Goal: Use online tool/utility: Utilize a website feature to perform a specific function

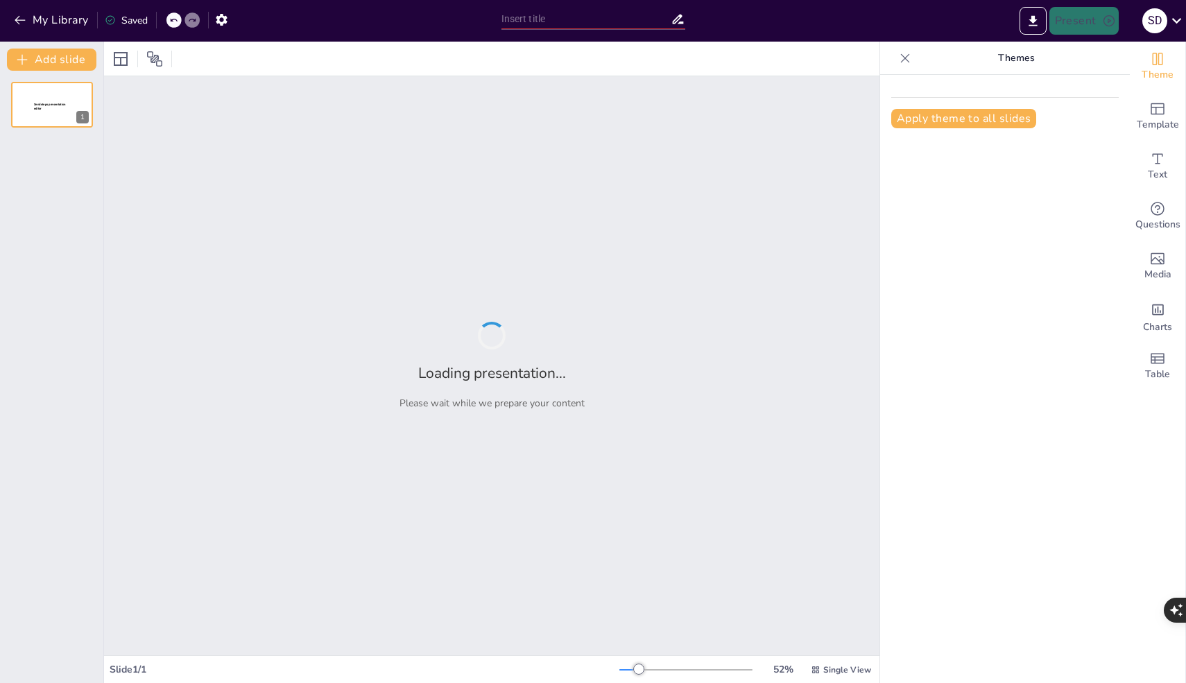
type input "New Sendsteps"
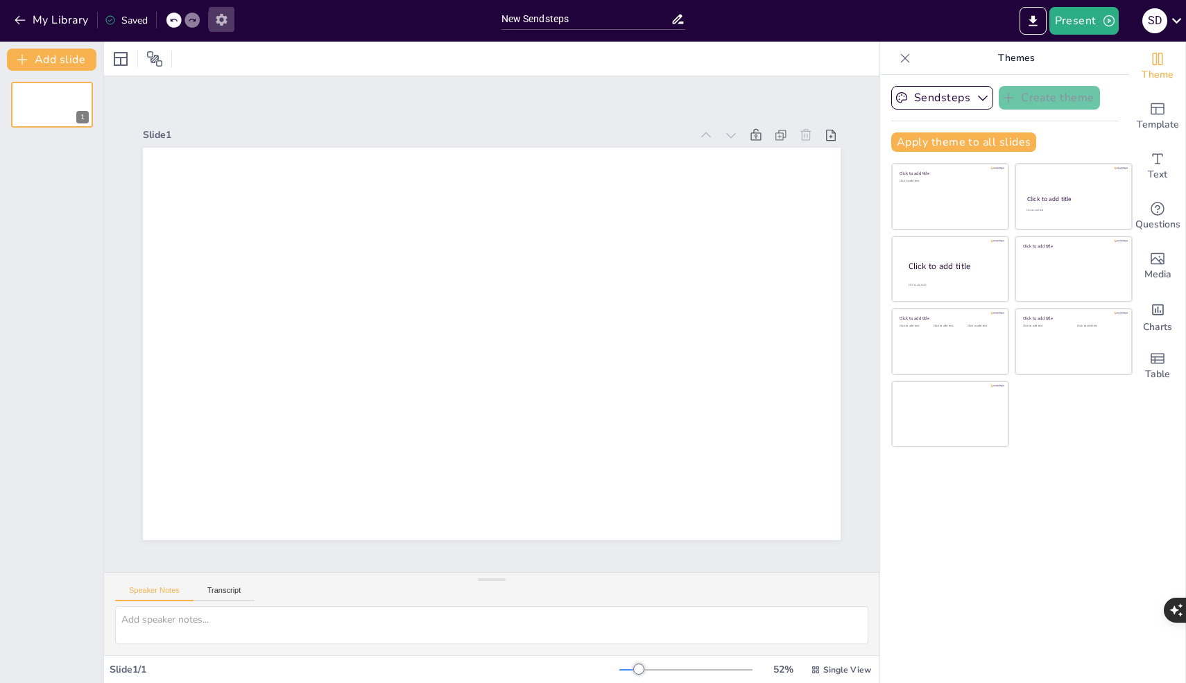
click at [226, 22] on icon "button" at bounding box center [221, 20] width 11 height 12
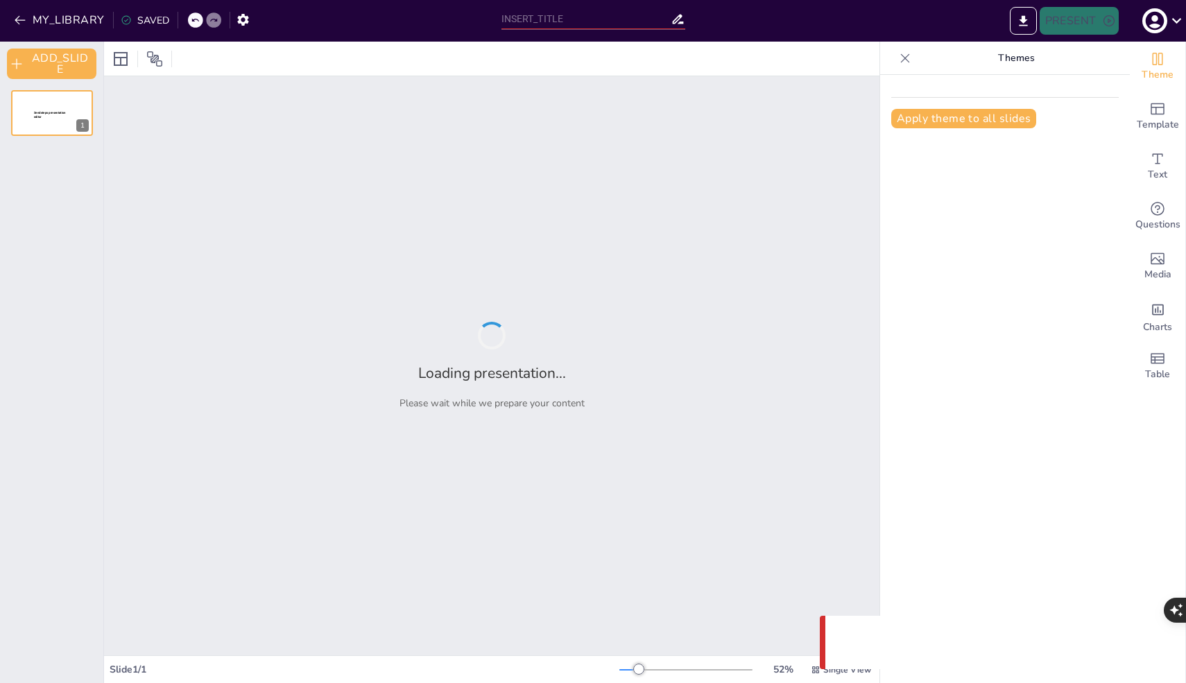
type input "New Sendsteps"
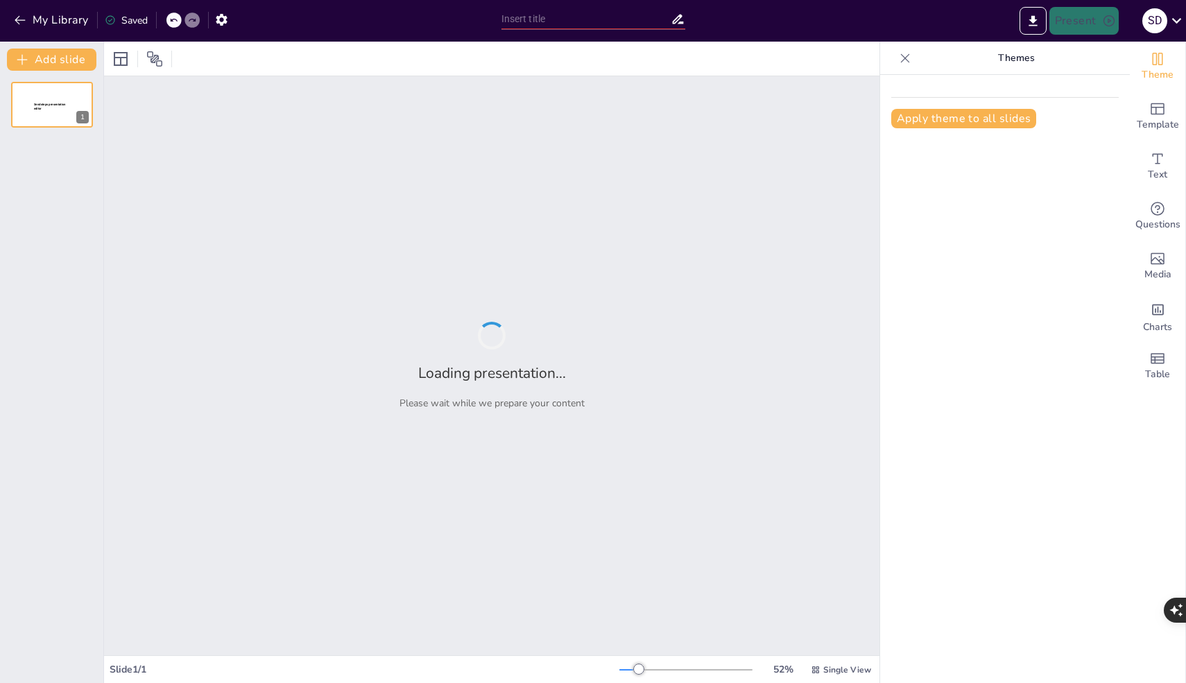
type input "“Understanding Consumer Behavior and Enhancing Digital Engagement at Clovia”"
